Goal: Task Accomplishment & Management: Use online tool/utility

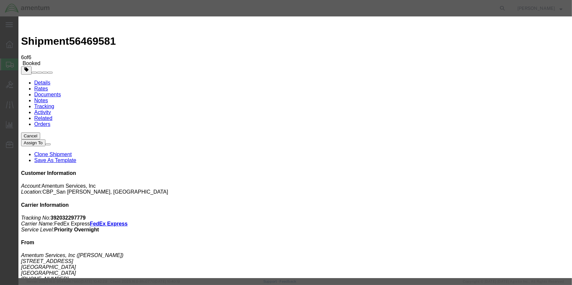
type input "C:\fakepath\WBE 56469581.pdf"
select select
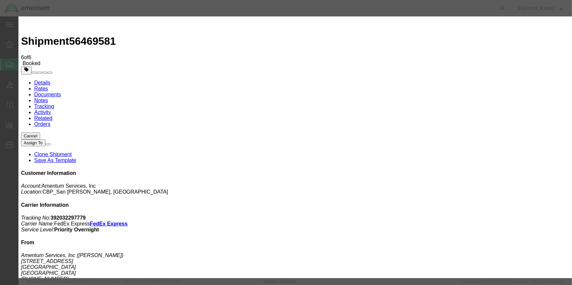
select select
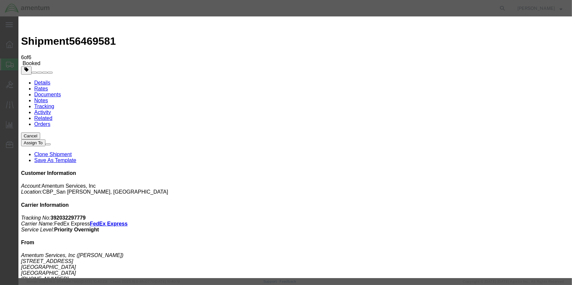
type input "C:\fakepath\WBE 56469581.pdf"
